Goal: Task Accomplishment & Management: Complete application form

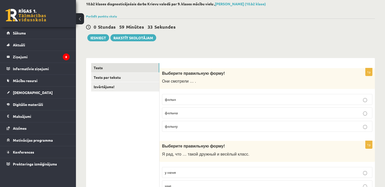
scroll to position [28, 0]
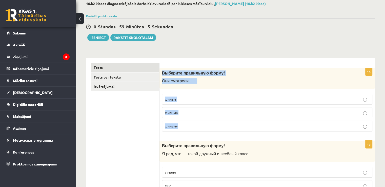
drag, startPoint x: 162, startPoint y: 72, endPoint x: 219, endPoint y: 126, distance: 78.1
click at [219, 126] on div "1p Выберите правильную форму! Они смотрели … . фильм фильма фильму" at bounding box center [267, 102] width 215 height 68
copy div "Выберите правильную форму! Они смотрели … . фильм фильма фильму"
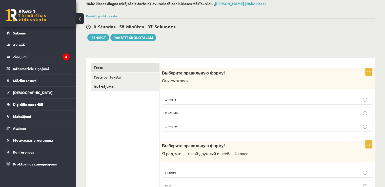
click at [180, 101] on p "фильм" at bounding box center [267, 98] width 205 height 5
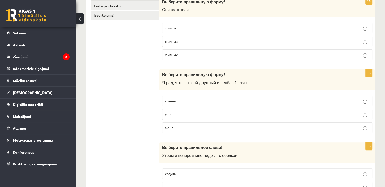
scroll to position [99, 0]
click at [186, 127] on p "меня" at bounding box center [267, 127] width 205 height 5
click at [162, 73] on span "Выберите правильную форму!" at bounding box center [193, 74] width 63 height 4
click at [165, 74] on span "Выберите правильную форму!" at bounding box center [193, 74] width 63 height 4
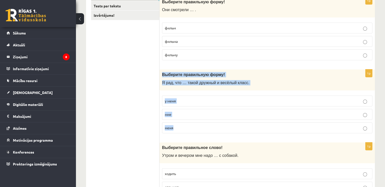
drag, startPoint x: 163, startPoint y: 73, endPoint x: 212, endPoint y: 125, distance: 71.6
click at [212, 125] on div "1p Выберите правильную форму! Я рад, что … такой дружный и весёлый класс. у мен…" at bounding box center [267, 103] width 215 height 68
copy div "Выберите правильную форму! Я рад, что … такой дружный и весёлый класс. у меня м…"
click at [198, 101] on p "у меня" at bounding box center [267, 100] width 205 height 5
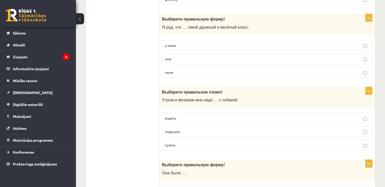
scroll to position [156, 0]
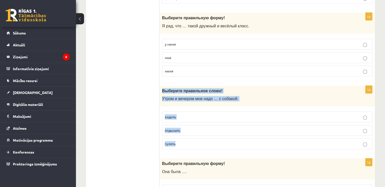
drag, startPoint x: 163, startPoint y: 90, endPoint x: 205, endPoint y: 137, distance: 63.3
click at [205, 137] on div "1p Выберите правильное слово! Утром и вечером мне надо … с собакой. ходить отды…" at bounding box center [267, 120] width 215 height 68
copy div "Выберите правильное слово! Утром и вечером мне надо … с собакой. ходить отдыхат…"
click at [208, 142] on p "гулять" at bounding box center [267, 143] width 205 height 5
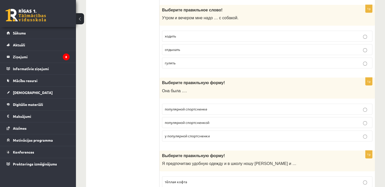
scroll to position [237, 0]
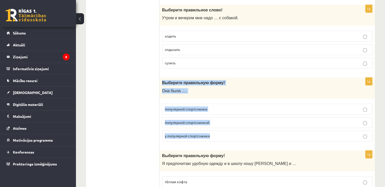
drag, startPoint x: 161, startPoint y: 80, endPoint x: 230, endPoint y: 127, distance: 84.4
click at [230, 127] on div "1p Выберите правильную форму! Она была …. популярной спортсменке популярной спо…" at bounding box center [267, 111] width 215 height 68
copy div "Выберите правильную форму! Она была …. популярной спортсменке популярной спортс…"
click at [219, 120] on p "популярной спортсменкой" at bounding box center [267, 122] width 205 height 5
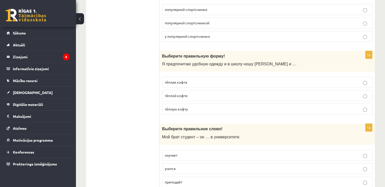
scroll to position [337, 0]
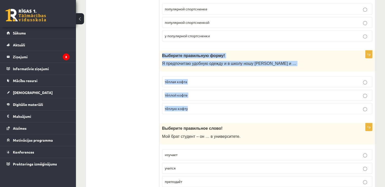
drag, startPoint x: 163, startPoint y: 54, endPoint x: 216, endPoint y: 102, distance: 71.5
click at [216, 102] on div "1p Выберите правильную форму! Я предпочитаю удобную одежду и в школу ношу джинс…" at bounding box center [267, 84] width 215 height 68
copy div "Выберите правильную форму! Я предпочитаю удобную одежду и в школу ношу джинсы и…"
click at [205, 106] on p "тёплую кофту" at bounding box center [267, 108] width 205 height 5
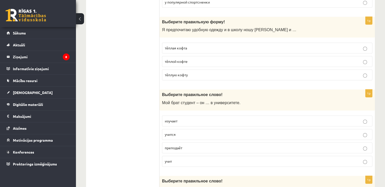
scroll to position [370, 0]
click at [189, 133] on p "учится" at bounding box center [267, 134] width 205 height 5
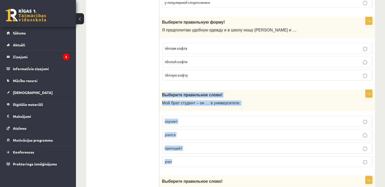
drag, startPoint x: 162, startPoint y: 92, endPoint x: 209, endPoint y: 158, distance: 80.9
click at [209, 158] on div "1p Выберите правильное слово! Мой брат студент – он … в университете. изучает у…" at bounding box center [267, 130] width 215 height 81
copy div "Выберите правильное слово! Мой брат студент – он … в университете. изучает учит…"
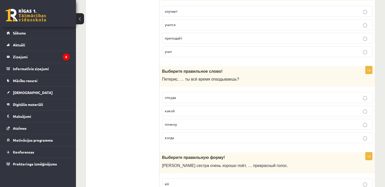
scroll to position [480, 0]
click at [195, 122] on p "почему" at bounding box center [267, 124] width 205 height 5
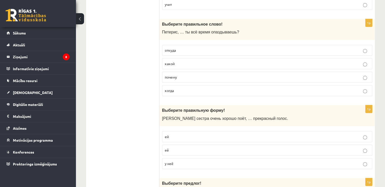
scroll to position [527, 0]
click at [203, 147] on p "её" at bounding box center [267, 149] width 205 height 5
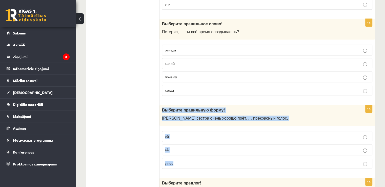
drag, startPoint x: 162, startPoint y: 107, endPoint x: 197, endPoint y: 161, distance: 64.6
click at [197, 161] on div "1p Выберите правильную форму! Моя сестра очень хорошо поёт, … прекрасный голос.…" at bounding box center [267, 139] width 215 height 68
copy div "Выберите правильную форму! Моя сестра очень хорошо поёт, … прекрасный голос. ей…"
click at [196, 158] on label "у неё" at bounding box center [267, 163] width 210 height 11
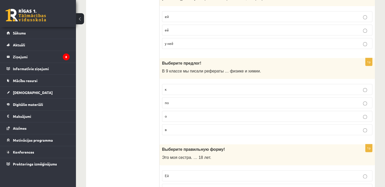
scroll to position [648, 0]
click at [180, 126] on p "в" at bounding box center [267, 128] width 205 height 5
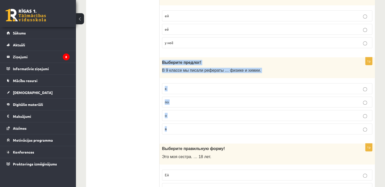
drag, startPoint x: 162, startPoint y: 58, endPoint x: 213, endPoint y: 122, distance: 81.3
click at [213, 122] on div "1p Выберите предлог! В 9 классе мы писали рефераты … физике и химии. к по о в" at bounding box center [267, 97] width 215 height 81
copy div "Выберите предлог! В 9 классе мы писали рефераты … физике и химии. к по о в"
click at [184, 101] on p "по" at bounding box center [267, 101] width 205 height 5
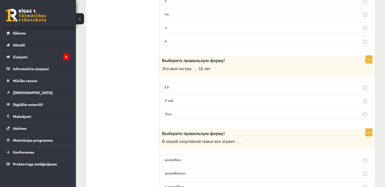
scroll to position [736, 0]
click at [189, 84] on p "Ей" at bounding box center [267, 86] width 205 height 5
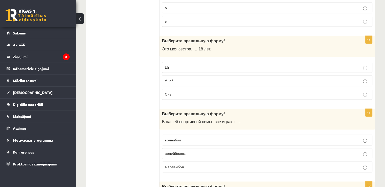
scroll to position [754, 0]
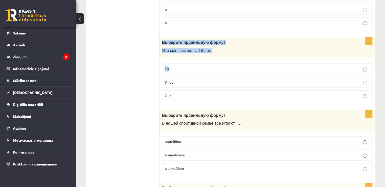
drag, startPoint x: 162, startPoint y: 39, endPoint x: 205, endPoint y: 61, distance: 48.5
click at [205, 61] on div "1p Выберите правильную форму! Это моя сестра. … 18 лет. Ей У неё Она" at bounding box center [267, 71] width 215 height 68
click at [205, 63] on label "Ей" at bounding box center [267, 68] width 210 height 11
drag, startPoint x: 162, startPoint y: 39, endPoint x: 226, endPoint y: 89, distance: 81.3
click at [226, 89] on div "1p Выберите правильную форму! Это моя сестра. … 18 лет. Ей У неё Она" at bounding box center [267, 71] width 215 height 68
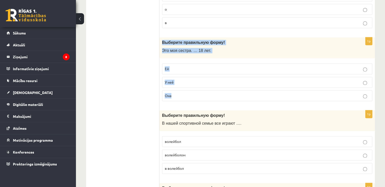
copy div "Выберите правильную форму! Это моя сестра. … 18 лет. Ей У неё Она"
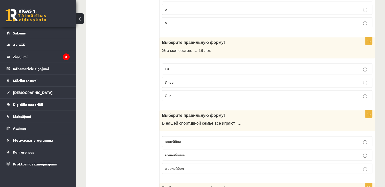
click at [130, 97] on ul "Tests Tests par tekstu Izvērtējums!" at bounding box center [125, 135] width 68 height 1596
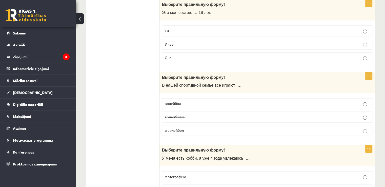
scroll to position [792, 0]
click at [204, 98] on label "волейбол" at bounding box center [267, 103] width 210 height 11
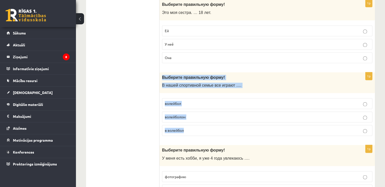
drag, startPoint x: 162, startPoint y: 73, endPoint x: 222, endPoint y: 121, distance: 76.9
click at [222, 121] on div "1p Выберите правильную форму! В нашей спортивной семье все играют …. волейбол в…" at bounding box center [267, 106] width 215 height 68
copy div "Выберите правильную форму! В нашей спортивной семье все играют …. волейбол воле…"
click at [200, 128] on p "в волейбол" at bounding box center [267, 130] width 205 height 5
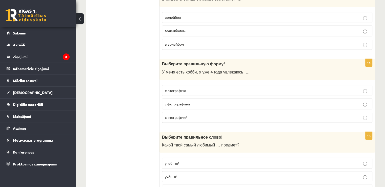
scroll to position [878, 0]
click at [199, 101] on p "с фотографией" at bounding box center [267, 103] width 205 height 5
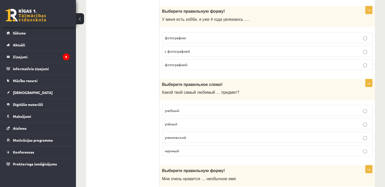
scroll to position [931, 0]
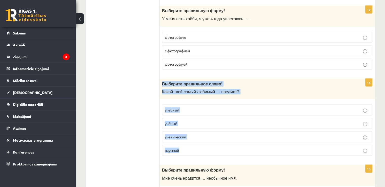
drag, startPoint x: 163, startPoint y: 80, endPoint x: 202, endPoint y: 144, distance: 74.9
click at [202, 144] on div "1p Выберите правильное слово! Какой твой самый любимый … предмет? учебный учёны…" at bounding box center [267, 118] width 215 height 81
click at [192, 107] on p "учебный" at bounding box center [267, 109] width 205 height 5
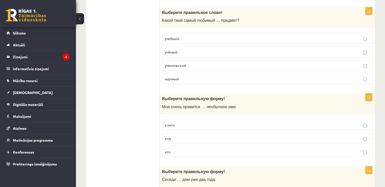
scroll to position [1003, 0]
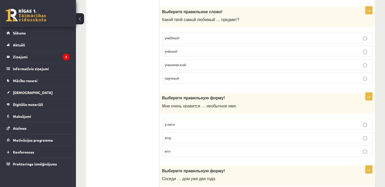
click at [190, 148] on p "его" at bounding box center [267, 150] width 205 height 5
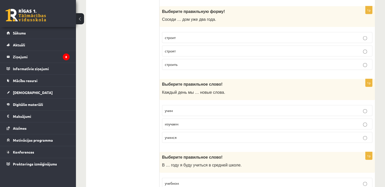
scroll to position [1162, 0]
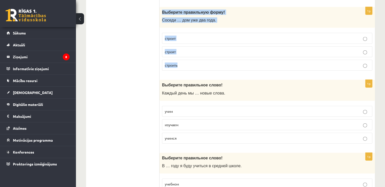
drag, startPoint x: 162, startPoint y: 7, endPoint x: 230, endPoint y: 58, distance: 85.3
click at [230, 58] on div "1p Выберите правильную форму! Соседи … дом уже два года. строит строят строить" at bounding box center [267, 41] width 215 height 68
click at [189, 49] on p "строят" at bounding box center [267, 51] width 205 height 5
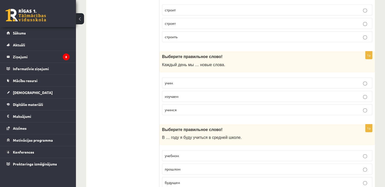
scroll to position [1193, 0]
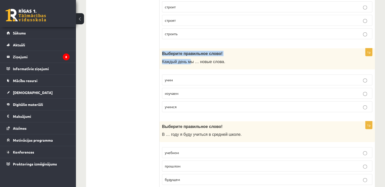
drag, startPoint x: 162, startPoint y: 48, endPoint x: 189, endPoint y: 55, distance: 28.0
click at [189, 55] on div "Выберите правильное слово! Каждый день мы … новые слова." at bounding box center [267, 58] width 215 height 21
click at [189, 60] on span "Каждый день мы … новые слова." at bounding box center [193, 62] width 63 height 4
click at [184, 104] on p "учимся" at bounding box center [267, 106] width 205 height 5
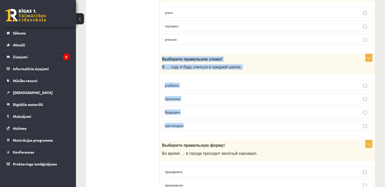
drag, startPoint x: 162, startPoint y: 54, endPoint x: 206, endPoint y: 114, distance: 73.9
click at [206, 114] on div "1p Выберите правильное слово! В … году я буду учиться в средней школе. учебном …" at bounding box center [267, 94] width 215 height 81
click at [189, 109] on p "будущем" at bounding box center [267, 111] width 205 height 5
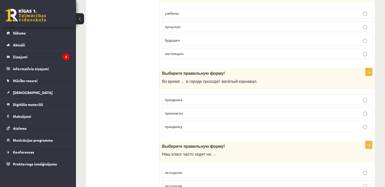
scroll to position [1333, 0]
click at [188, 110] on p "празником" at bounding box center [267, 112] width 205 height 5
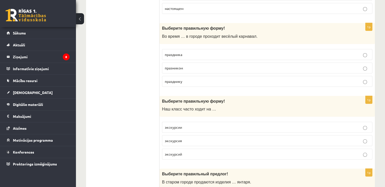
scroll to position [1378, 0]
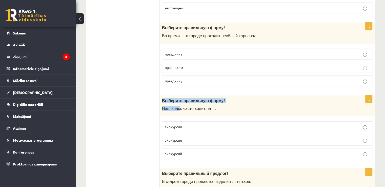
drag, startPoint x: 162, startPoint y: 93, endPoint x: 178, endPoint y: 105, distance: 20.3
click at [178, 105] on div "Выберите правильную форму! Наш класс часто ходит на …" at bounding box center [267, 105] width 215 height 21
drag, startPoint x: 162, startPoint y: 101, endPoint x: 213, endPoint y: 101, distance: 51.9
click at [213, 101] on div "Выберите правильную форму! Наш класс часто ходит на …" at bounding box center [267, 105] width 215 height 21
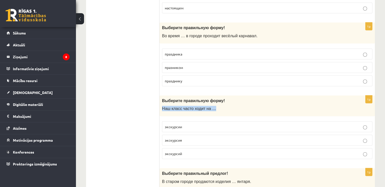
click at [213, 106] on p "Наш класс часто ходит на …" at bounding box center [254, 108] width 185 height 5
click at [190, 151] on p "экскурсий" at bounding box center [267, 153] width 205 height 5
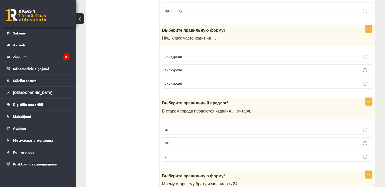
scroll to position [1450, 0]
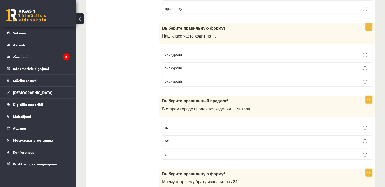
click at [215, 125] on p "из" at bounding box center [267, 127] width 205 height 5
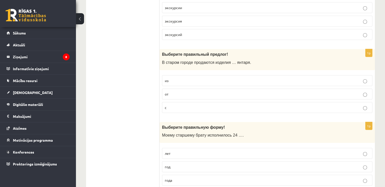
scroll to position [1508, 0]
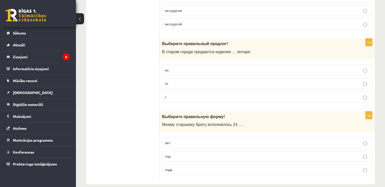
click at [190, 137] on label "лет" at bounding box center [267, 142] width 210 height 11
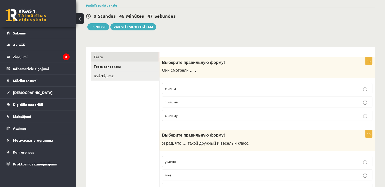
scroll to position [0, 0]
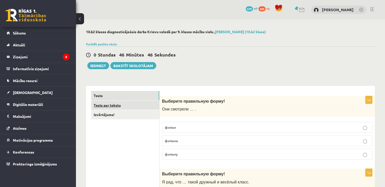
click at [120, 105] on link "Tests par tekstu" at bounding box center [125, 105] width 68 height 9
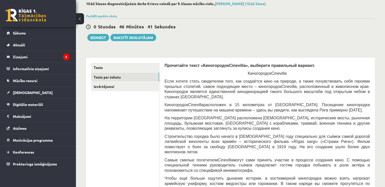
scroll to position [11, 0]
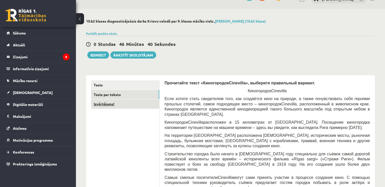
click at [113, 102] on link "Izvērtējums!" at bounding box center [125, 103] width 68 height 9
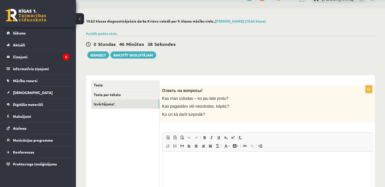
scroll to position [0, 0]
click at [144, 94] on link "Tests par tekstu" at bounding box center [125, 94] width 68 height 9
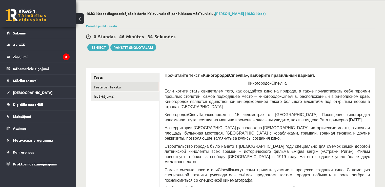
scroll to position [19, 0]
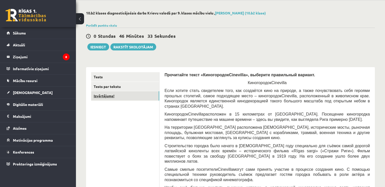
click at [136, 94] on link "Izvērtējums!" at bounding box center [125, 95] width 68 height 9
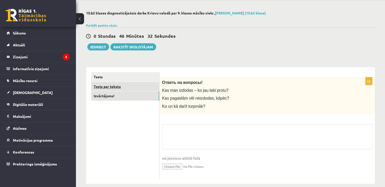
click at [136, 86] on link "Tests par tekstu" at bounding box center [125, 86] width 68 height 9
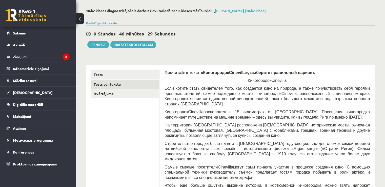
scroll to position [21, 0]
drag, startPoint x: 166, startPoint y: 70, endPoint x: 241, endPoint y: 67, distance: 75.0
drag, startPoint x: 241, startPoint y: 73, endPoint x: 299, endPoint y: 72, distance: 58.0
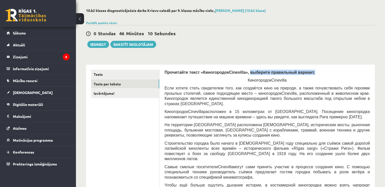
click at [299, 72] on p "Прочитайте текст «Киногородок Cinevilla », выберите правильный вариант." at bounding box center [267, 72] width 205 height 5
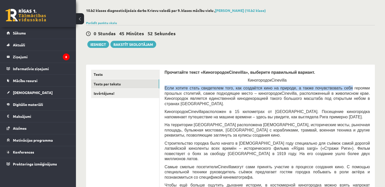
drag, startPoint x: 164, startPoint y: 86, endPoint x: 336, endPoint y: 88, distance: 172.2
click at [336, 88] on span "Если хотите стать свидетелем того, как создаётся кино на природе, а также почув…" at bounding box center [267, 91] width 205 height 10
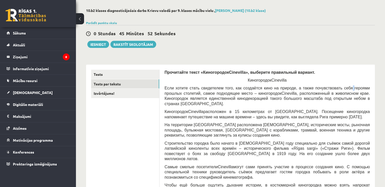
click at [336, 88] on span "Если хотите стать свидетелем того, как создаётся кино на природе, а также почув…" at bounding box center [267, 91] width 205 height 10
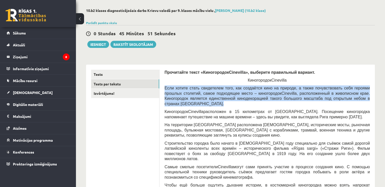
click at [336, 88] on span "Если хотите стать свидетелем того, как создаётся кино на природе, а также почув…" at bounding box center [267, 91] width 205 height 10
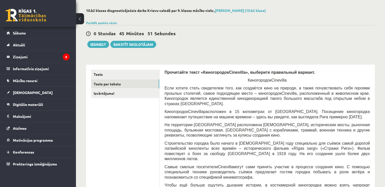
click at [248, 112] on span "расположен в 15 километрах от [GEOGRAPHIC_DATA]. Посещение киногородка напомина…" at bounding box center [267, 114] width 205 height 10
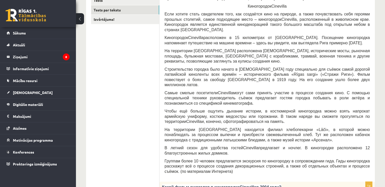
scroll to position [132, 0]
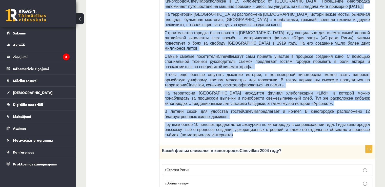
drag, startPoint x: 164, startPoint y: 87, endPoint x: 261, endPoint y: 128, distance: 106.1
click at [229, 122] on span "Группам более 10 человек предлагается экскурсия по киногородку в сопровождении …" at bounding box center [267, 129] width 205 height 15
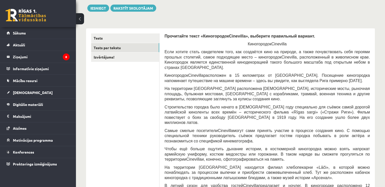
scroll to position [57, 0]
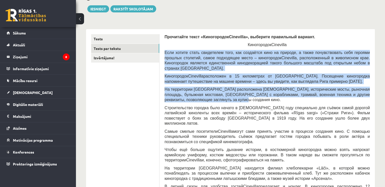
drag, startPoint x: 164, startPoint y: 51, endPoint x: 281, endPoint y: 94, distance: 124.2
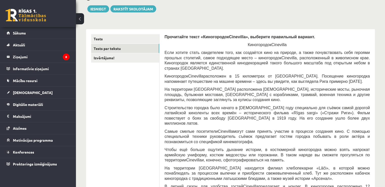
click at [171, 114] on span "» («Стражи Риги»). Фильм повествует о боях за свободу [GEOGRAPHIC_DATA] в 1919 …" at bounding box center [267, 118] width 205 height 15
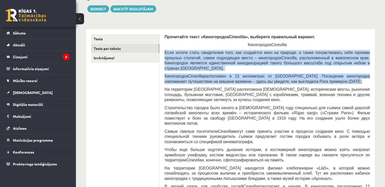
drag, startPoint x: 165, startPoint y: 52, endPoint x: 320, endPoint y: 74, distance: 157.0
click at [320, 74] on div "Прочитайте текст «Киногородок Cinevilla », выберите правильный вариант. Киногор…" at bounding box center [267, 124] width 205 height 181
click at [251, 73] on p "Киногородок [GEOGRAPHIC_DATA] расположен в 15 километрах от [GEOGRAPHIC_DATA]. …" at bounding box center [267, 78] width 205 height 10
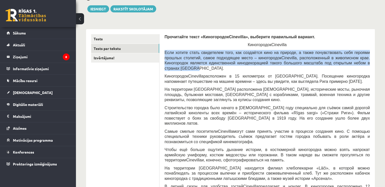
drag, startPoint x: 163, startPoint y: 51, endPoint x: 369, endPoint y: 64, distance: 206.5
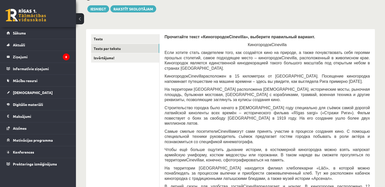
click at [189, 87] on span "На территории [GEOGRAPHIC_DATA] расположена [DEMOGRAPHIC_DATA], исторические мо…" at bounding box center [267, 94] width 205 height 15
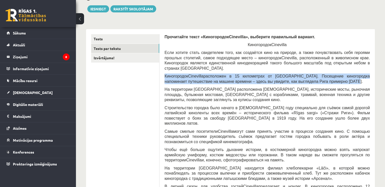
drag, startPoint x: 164, startPoint y: 70, endPoint x: 314, endPoint y: 75, distance: 150.0
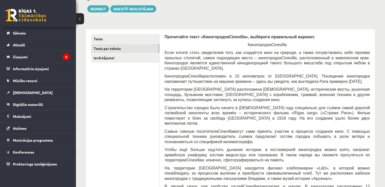
click at [218, 79] on div "Прочитайте текст «Киногородок Cinevilla », выберите правильный вариант. Киногор…" at bounding box center [267, 124] width 205 height 181
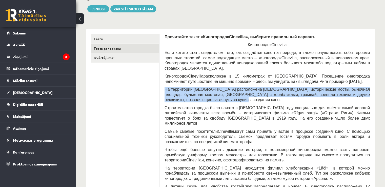
drag, startPoint x: 161, startPoint y: 83, endPoint x: 214, endPoint y: 95, distance: 54.4
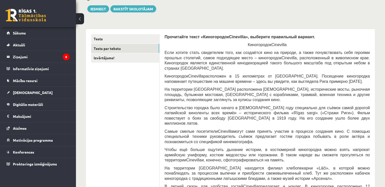
click at [201, 110] on p "Строительство городка было начато в [DEMOGRAPHIC_DATA] году специально для съём…" at bounding box center [267, 115] width 205 height 21
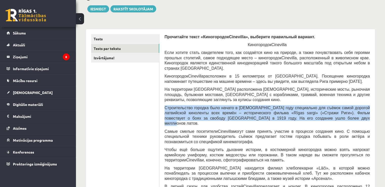
drag, startPoint x: 165, startPoint y: 102, endPoint x: 298, endPoint y: 113, distance: 133.4
click at [298, 113] on p "Строительство городка было начато в [DEMOGRAPHIC_DATA] году специально для съём…" at bounding box center [267, 115] width 205 height 21
drag, startPoint x: 167, startPoint y: 119, endPoint x: 220, endPoint y: 131, distance: 54.0
click at [220, 131] on p "Самые смелые посетители [GEOGRAPHIC_DATA] могут сами принять участие в процессе…" at bounding box center [267, 137] width 205 height 16
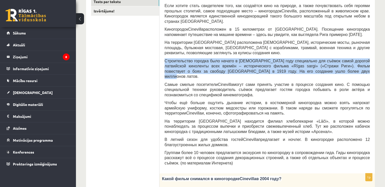
scroll to position [107, 0]
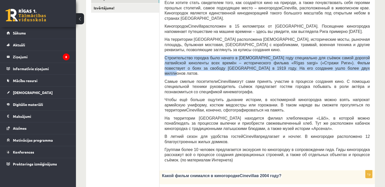
drag, startPoint x: 164, startPoint y: 90, endPoint x: 251, endPoint y: 98, distance: 88.0
click at [202, 108] on span "и, конечно, сфотографироваться на память." at bounding box center [243, 110] width 83 height 4
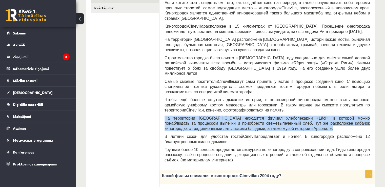
drag, startPoint x: 164, startPoint y: 106, endPoint x: 270, endPoint y: 118, distance: 106.3
drag, startPoint x: 165, startPoint y: 125, endPoint x: 219, endPoint y: 131, distance: 54.8
click at [219, 134] on p "В летний сезон для удобства гостей [PERSON_NAME] предлагает и ночлег. В киногор…" at bounding box center [267, 139] width 205 height 10
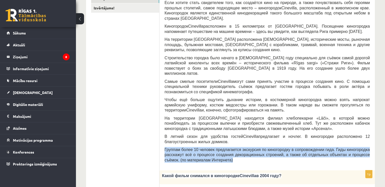
drag, startPoint x: 164, startPoint y: 136, endPoint x: 220, endPoint y: 148, distance: 57.2
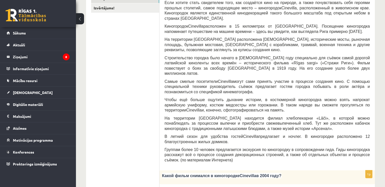
click at [215, 108] on span "и, конечно, сфотографироваться на память." at bounding box center [243, 110] width 83 height 4
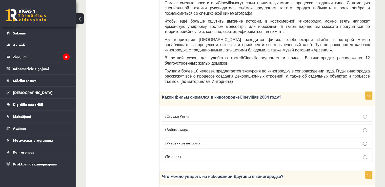
scroll to position [188, 0]
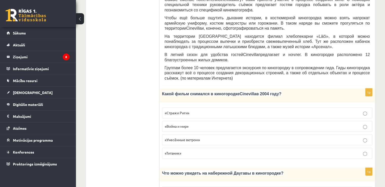
click at [214, 107] on label "«Стражи Риги»" at bounding box center [267, 112] width 210 height 11
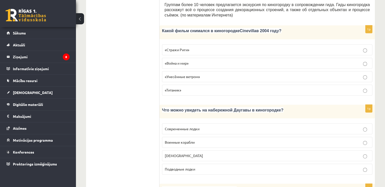
scroll to position [252, 0]
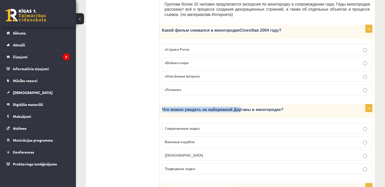
drag, startPoint x: 162, startPoint y: 97, endPoint x: 232, endPoint y: 101, distance: 70.5
click at [232, 104] on div "Что можно увидеть на набережной Даугавы в киногородке?" at bounding box center [267, 111] width 215 height 14
click at [232, 107] on p "Что можно увидеть на набережной Даугавы в киногородке?" at bounding box center [254, 110] width 185 height 6
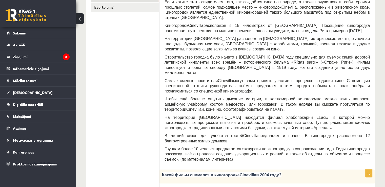
scroll to position [107, 0]
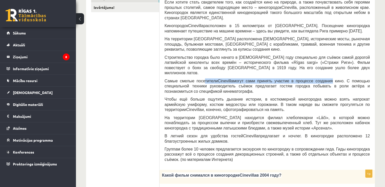
drag, startPoint x: 196, startPoint y: 70, endPoint x: 312, endPoint y: 72, distance: 116.0
click at [312, 79] on span "Самые смелые посетители [GEOGRAPHIC_DATA] могут сами принять участие в процессе…" at bounding box center [267, 86] width 205 height 14
click at [312, 79] on span "могут сами принять участие в процессе создания кино. С помощью специальной техн…" at bounding box center [267, 86] width 205 height 15
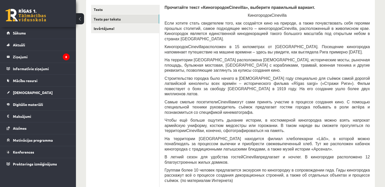
scroll to position [85, 0]
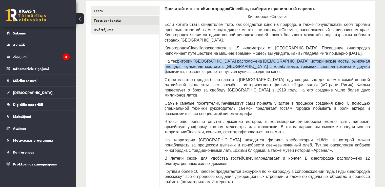
drag, startPoint x: 177, startPoint y: 58, endPoint x: 334, endPoint y: 60, distance: 157.0
click at [334, 60] on span "На территории [GEOGRAPHIC_DATA] расположена [DEMOGRAPHIC_DATA], исторические мо…" at bounding box center [267, 66] width 205 height 15
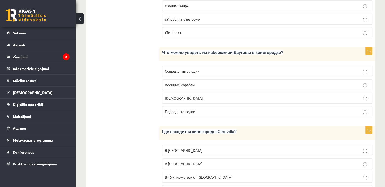
scroll to position [310, 0]
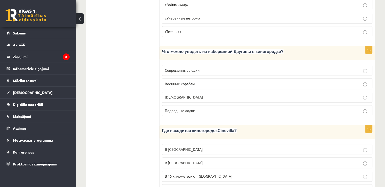
click at [212, 68] on p "Современные лодки" at bounding box center [267, 70] width 205 height 5
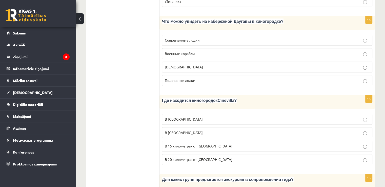
scroll to position [340, 0]
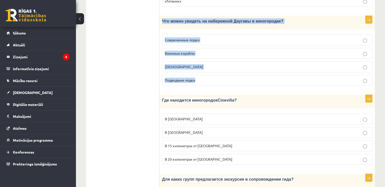
drag, startPoint x: 162, startPoint y: 11, endPoint x: 204, endPoint y: 66, distance: 69.5
click at [204, 66] on div "1p Что можно увидеть на набережной [GEOGRAPHIC_DATA] в киногородке? Современные…" at bounding box center [267, 53] width 215 height 74
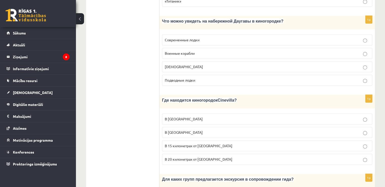
click at [122, 44] on ul "Tests Tests par tekstu Izvērtējums!" at bounding box center [125, 160] width 68 height 819
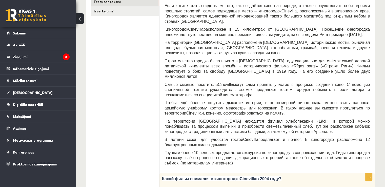
scroll to position [78, 0]
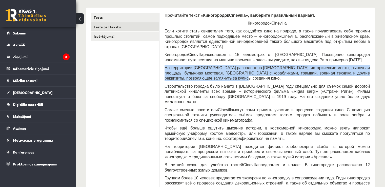
drag, startPoint x: 164, startPoint y: 61, endPoint x: 213, endPoint y: 75, distance: 51.1
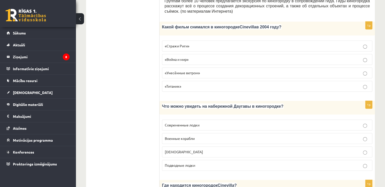
scroll to position [255, 0]
click at [181, 150] on span "[DEMOGRAPHIC_DATA]" at bounding box center [184, 152] width 38 height 5
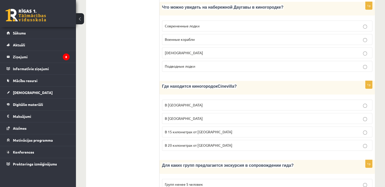
scroll to position [355, 0]
click at [199, 129] on span "В 15 километрах от [GEOGRAPHIC_DATA]" at bounding box center [199, 131] width 68 height 5
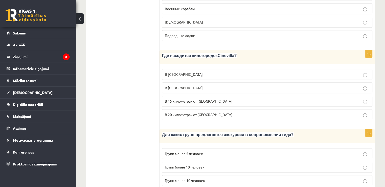
scroll to position [404, 0]
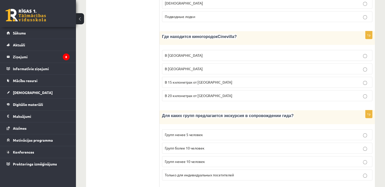
click at [231, 145] on p "Групп более 10 человек" at bounding box center [267, 147] width 205 height 5
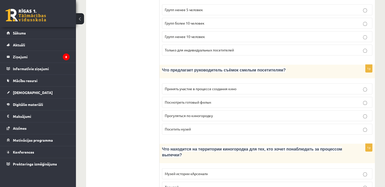
scroll to position [528, 0]
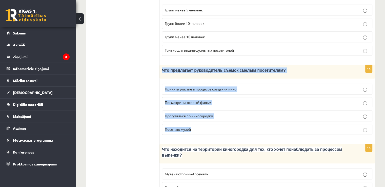
drag, startPoint x: 162, startPoint y: 57, endPoint x: 229, endPoint y: 115, distance: 88.5
click at [229, 115] on div "1p Что предлагает руководитель съёмок смелым посетителям? Принять участие в про…" at bounding box center [267, 102] width 215 height 74
click at [191, 87] on span "Принять участие в процессе создания кино" at bounding box center [201, 89] width 72 height 5
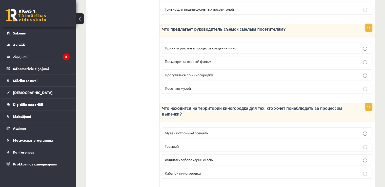
scroll to position [569, 0]
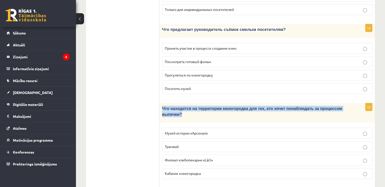
drag, startPoint x: 163, startPoint y: 95, endPoint x: 340, endPoint y: 94, distance: 177.5
click at [340, 106] on p "Что находится на территории киногородка для тех, кто хочет понаблюдать за проце…" at bounding box center [254, 111] width 185 height 11
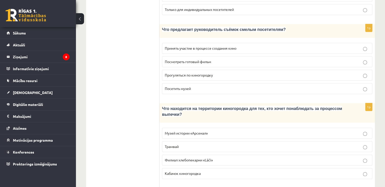
click at [175, 157] on span "Филиал хлебопекарни «Lāči»" at bounding box center [189, 159] width 48 height 5
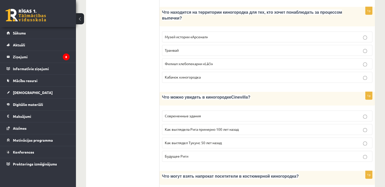
scroll to position [669, 0]
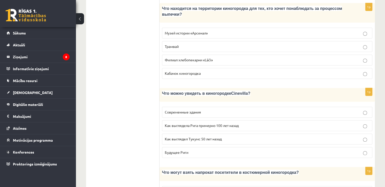
click at [189, 123] on span "Как выглядела Рига примерно 100 лет назад" at bounding box center [202, 125] width 74 height 5
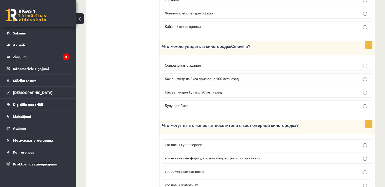
scroll to position [719, 0]
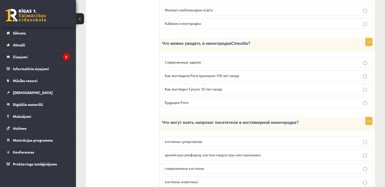
click at [237, 152] on span "армейскую униформу, костюм медсестры или горожанки" at bounding box center [213, 154] width 96 height 5
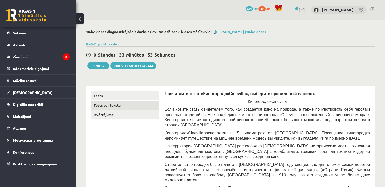
scroll to position [0, 0]
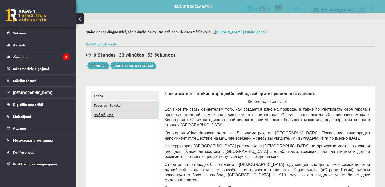
click at [111, 113] on link "Izvērtējums!" at bounding box center [125, 114] width 68 height 9
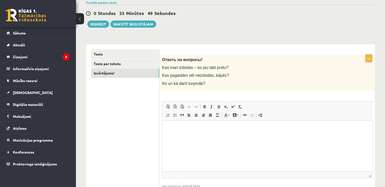
scroll to position [42, 0]
click at [243, 131] on html at bounding box center [267, 127] width 210 height 15
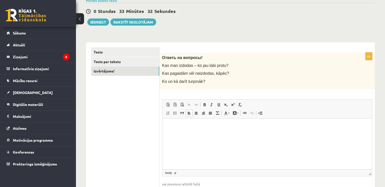
scroll to position [44, 0]
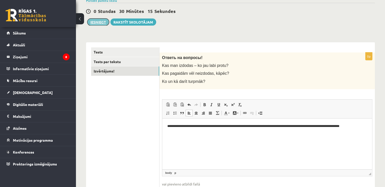
click at [105, 23] on button "Iesniegt" at bounding box center [98, 21] width 22 height 7
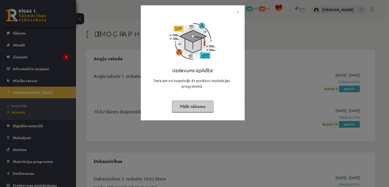
click at [238, 12] on img "Close" at bounding box center [238, 12] width 8 height 8
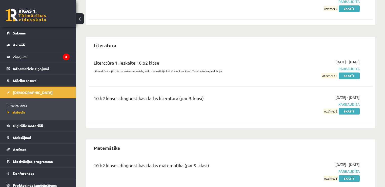
scroll to position [592, 0]
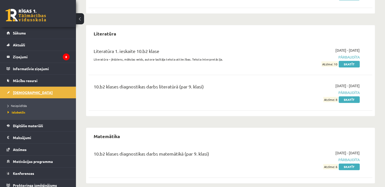
click at [23, 91] on span "[DEMOGRAPHIC_DATA]" at bounding box center [33, 92] width 40 height 5
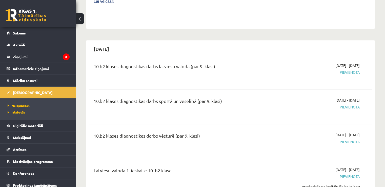
scroll to position [305, 0]
